Goal: Obtain resource: Obtain resource

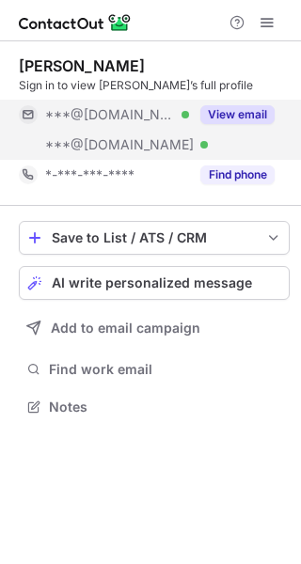
scroll to position [394, 301]
click at [188, 119] on div "***@gmail.com Verified" at bounding box center [117, 114] width 144 height 17
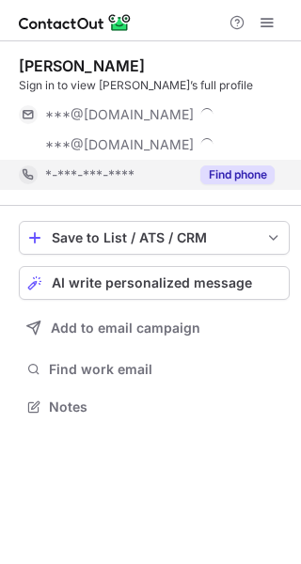
click at [196, 174] on div "Find phone" at bounding box center [232, 175] width 86 height 30
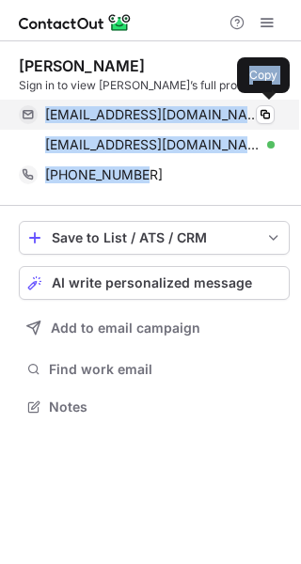
drag, startPoint x: 139, startPoint y: 179, endPoint x: 47, endPoint y: 119, distance: 109.6
click at [47, 119] on div "Evan Alpert Sign in to view Evan’s full profile ealpert@gmail.com Verified Copy…" at bounding box center [154, 123] width 271 height 134
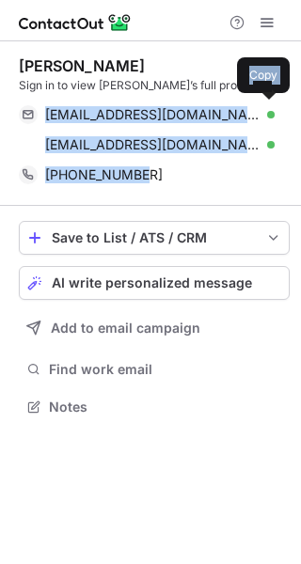
copy div "ealpert@gmail.com Verified Copy eralpert@yahoo.com Verified Copy +16319790278"
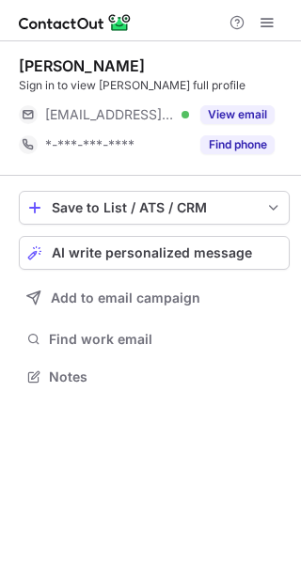
scroll to position [364, 301]
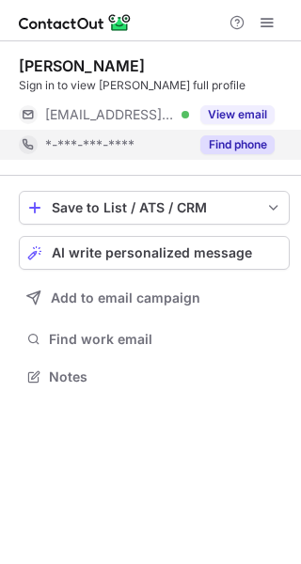
click at [191, 143] on div "Find phone" at bounding box center [232, 145] width 86 height 30
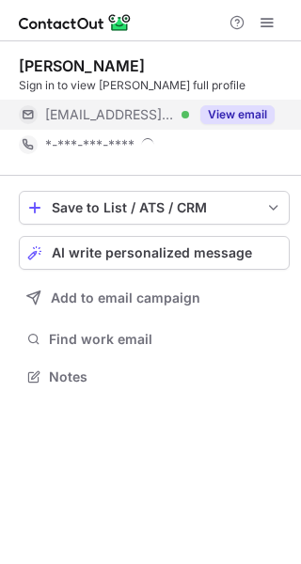
click at [202, 116] on button "View email" at bounding box center [237, 114] width 74 height 19
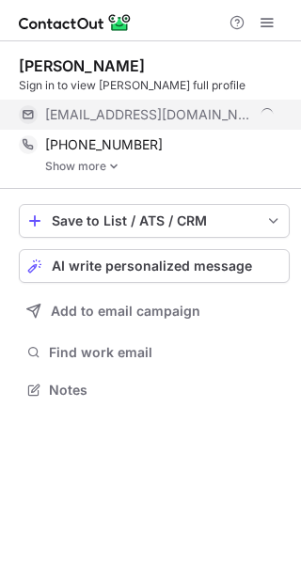
scroll to position [377, 301]
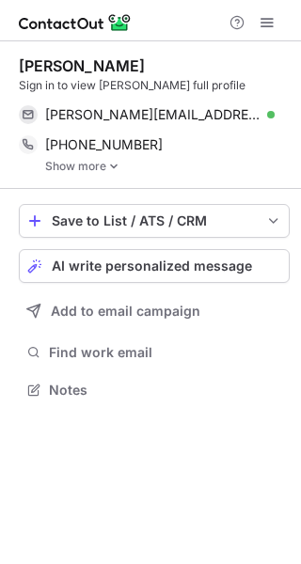
click at [110, 168] on img at bounding box center [113, 166] width 11 height 13
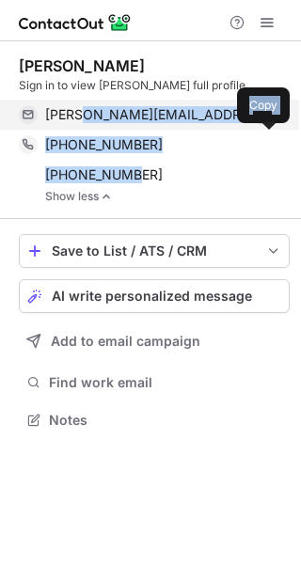
drag, startPoint x: 110, startPoint y: 168, endPoint x: 77, endPoint y: 127, distance: 52.9
click at [77, 127] on div "Fabian Tejedor Sign in to view Fabian’s full profile fabian_j_tejedor@fpl.com V…" at bounding box center [154, 129] width 271 height 147
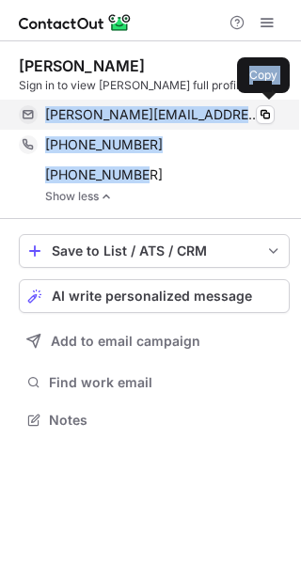
drag, startPoint x: 146, startPoint y: 171, endPoint x: 46, endPoint y: 118, distance: 113.2
click at [46, 118] on div "Fabian Tejedor Sign in to view Fabian’s full profile fabian_j_tejedor@fpl.com V…" at bounding box center [154, 129] width 271 height 147
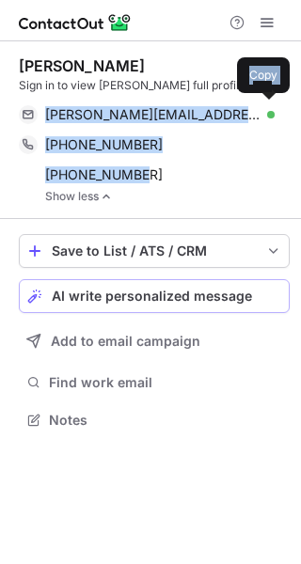
copy div "fabian_j_tejedor@fpl.com Verified Copy +19544129939 Copy +17865256278"
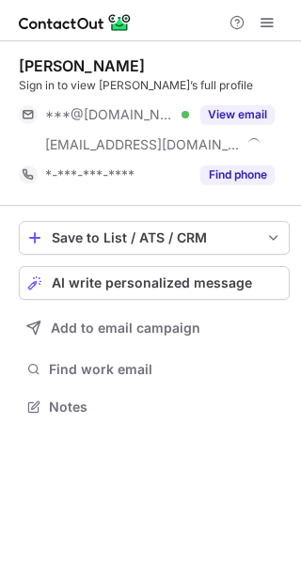
scroll to position [394, 301]
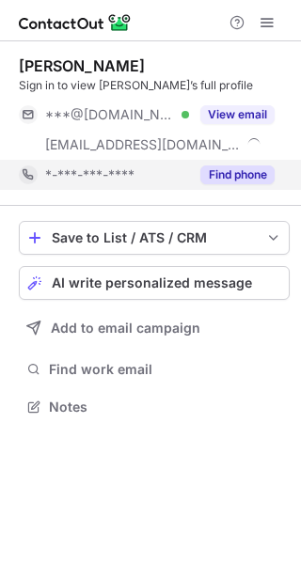
click at [146, 172] on div "*-***-***-****" at bounding box center [117, 174] width 144 height 17
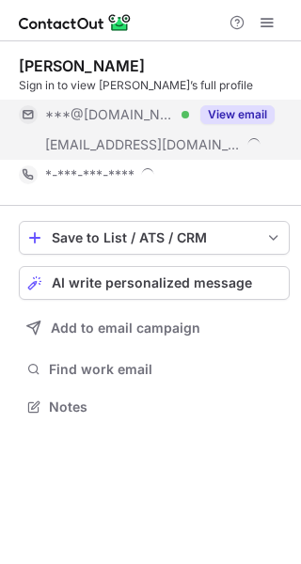
click at [246, 140] on div at bounding box center [253, 144] width 15 height 15
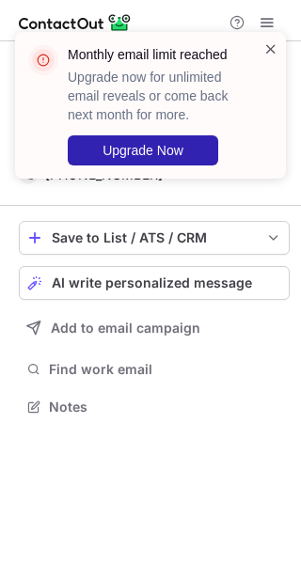
click at [268, 44] on span at bounding box center [270, 48] width 15 height 19
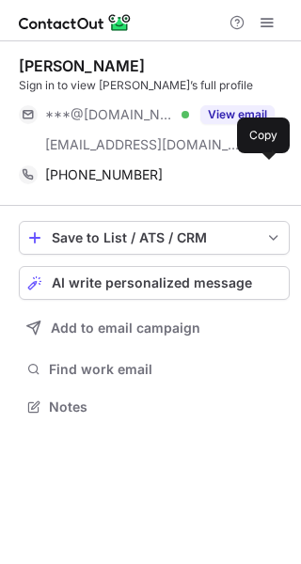
click at [126, 167] on span "[PHONE_NUMBER]" at bounding box center [104, 174] width 118 height 17
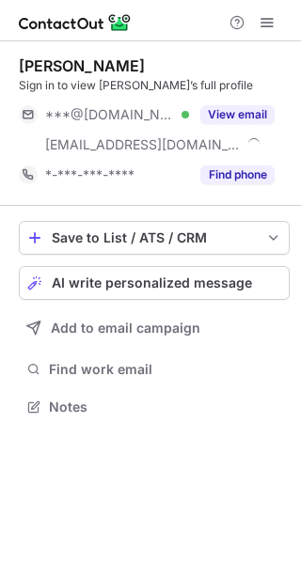
scroll to position [394, 301]
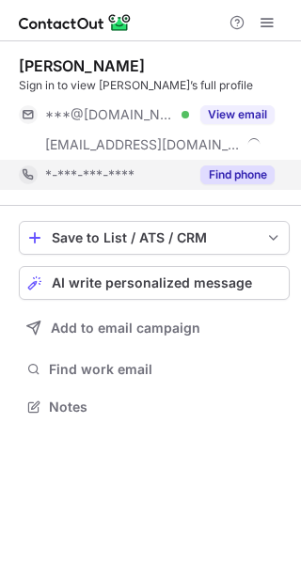
click at [148, 173] on div "*-***-***-****" at bounding box center [117, 174] width 144 height 17
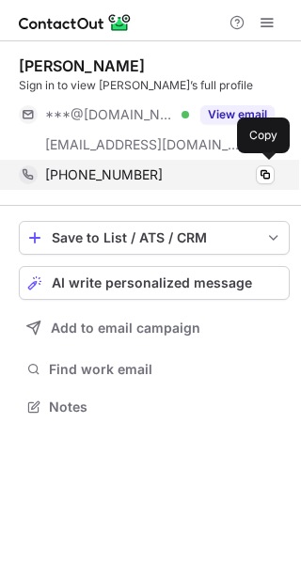
click at [146, 174] on div "[PHONE_NUMBER]" at bounding box center [159, 174] width 229 height 17
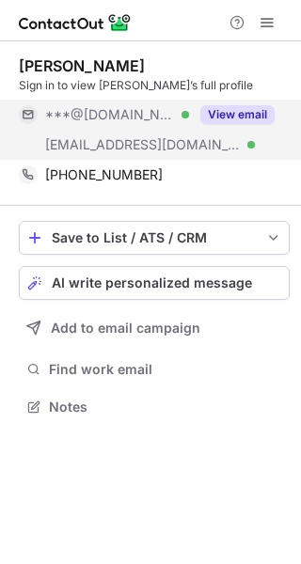
click at [175, 134] on div "[EMAIL_ADDRESS][DOMAIN_NAME] Verified" at bounding box center [104, 145] width 170 height 30
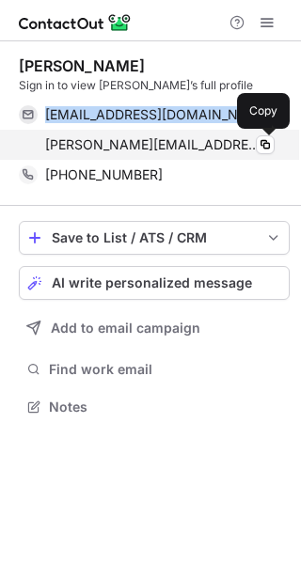
drag, startPoint x: 43, startPoint y: 108, endPoint x: 275, endPoint y: 152, distance: 235.5
click at [275, 152] on div "[EMAIL_ADDRESS][DOMAIN_NAME] Verified Copy [PERSON_NAME][EMAIL_ADDRESS][DOMAIN_…" at bounding box center [147, 130] width 256 height 60
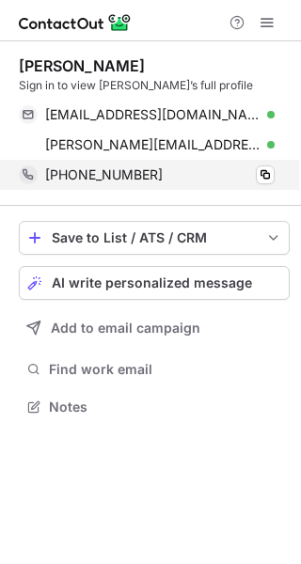
click at [77, 175] on span "[PHONE_NUMBER]" at bounding box center [104, 174] width 118 height 17
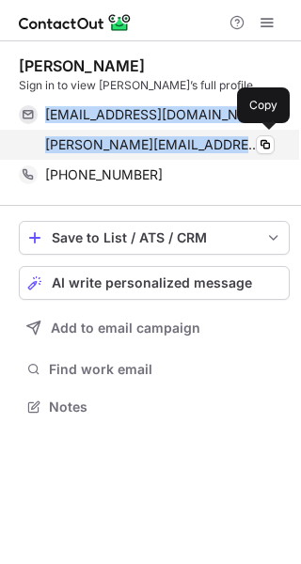
drag, startPoint x: 39, startPoint y: 112, endPoint x: 256, endPoint y: 155, distance: 220.6
click at [256, 155] on div "[EMAIL_ADDRESS][DOMAIN_NAME] Verified Copy [PERSON_NAME][EMAIL_ADDRESS][DOMAIN_…" at bounding box center [147, 130] width 256 height 60
copy div "[EMAIL_ADDRESS][DOMAIN_NAME] Verified Copy [PERSON_NAME].klecknerfierstein@rico…"
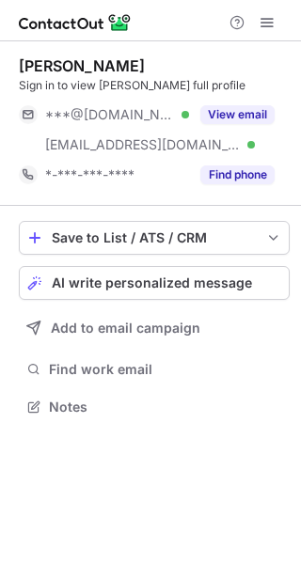
scroll to position [394, 301]
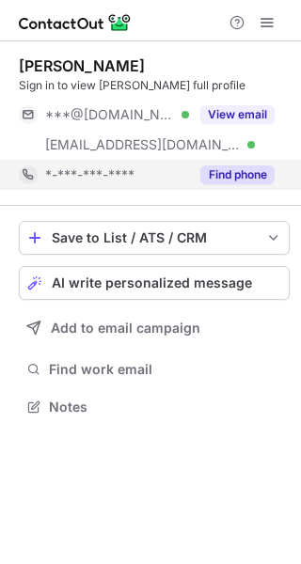
click at [137, 181] on div "*-***-***-****" at bounding box center [117, 174] width 144 height 17
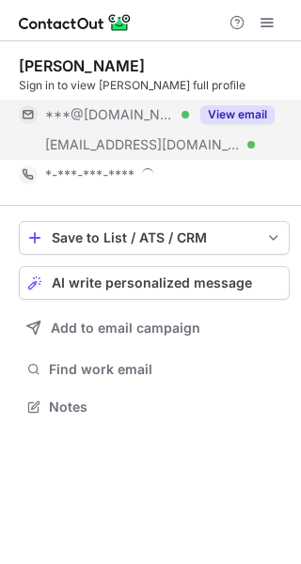
click at [137, 137] on span "[EMAIL_ADDRESS][DOMAIN_NAME]" at bounding box center [143, 144] width 196 height 17
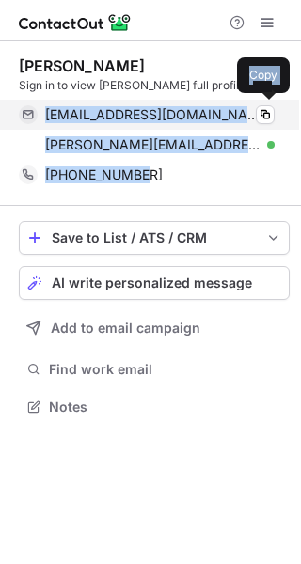
drag, startPoint x: 134, startPoint y: 164, endPoint x: 48, endPoint y: 107, distance: 102.5
click at [48, 107] on div "[PERSON_NAME] Sign in to view [PERSON_NAME] full profile [EMAIL_ADDRESS][DOMAIN…" at bounding box center [154, 123] width 271 height 134
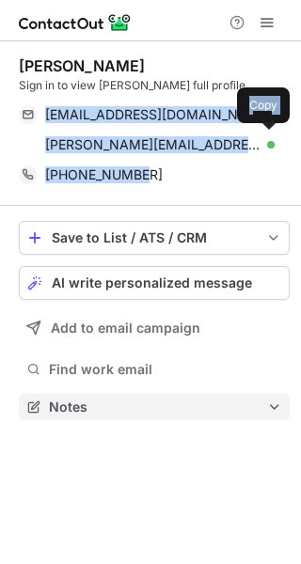
copy div "[EMAIL_ADDRESS][DOMAIN_NAME] Verified [PERSON_NAME] [PERSON_NAME][EMAIL_ADDRESS…"
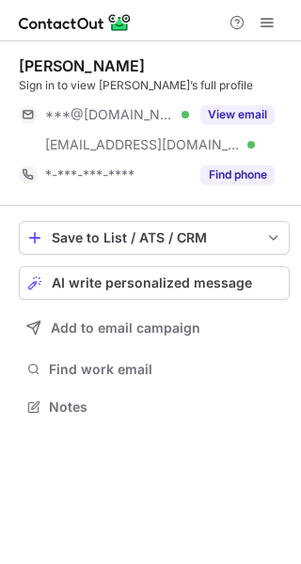
scroll to position [394, 301]
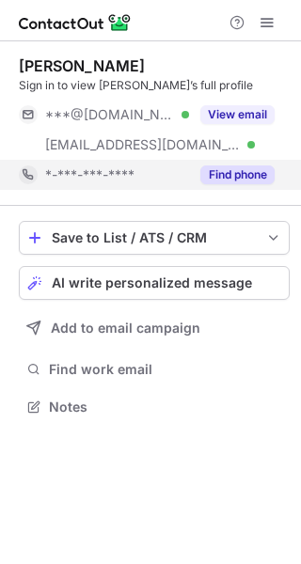
click at [130, 180] on span "*-***-***-****" at bounding box center [89, 174] width 89 height 17
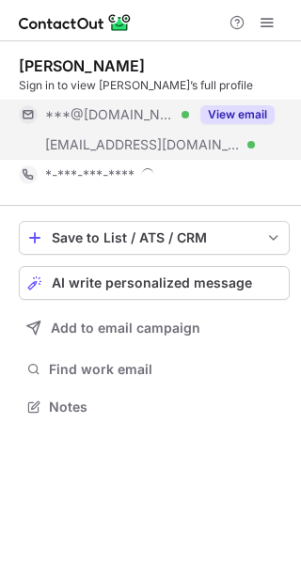
click at [136, 142] on span "[EMAIL_ADDRESS][DOMAIN_NAME]" at bounding box center [143, 144] width 196 height 17
